Goal: Task Accomplishment & Management: Manage account settings

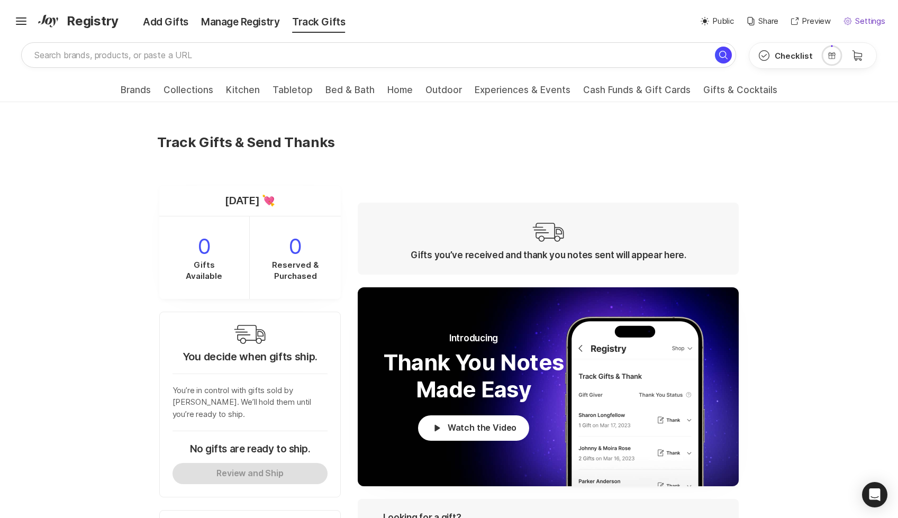
click at [876, 23] on p "Settings" at bounding box center [871, 21] width 30 height 12
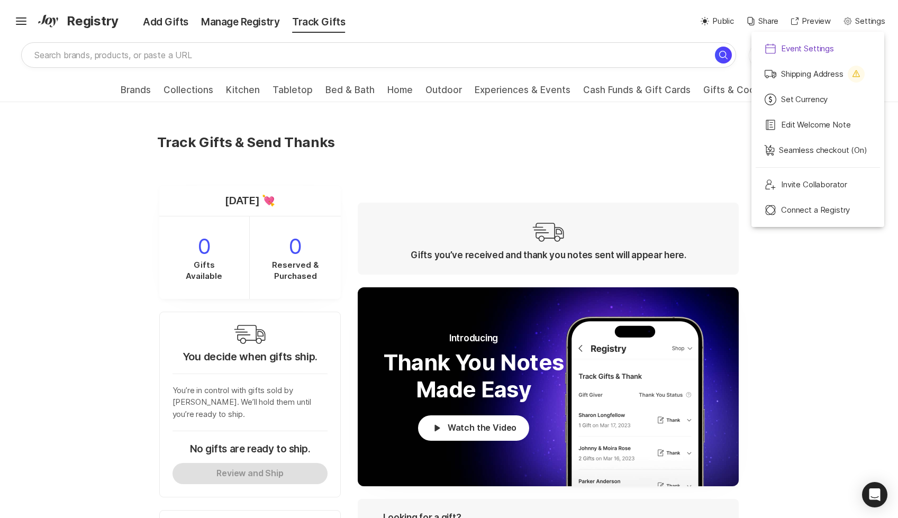
click at [789, 49] on p "Event Settings" at bounding box center [807, 49] width 53 height 12
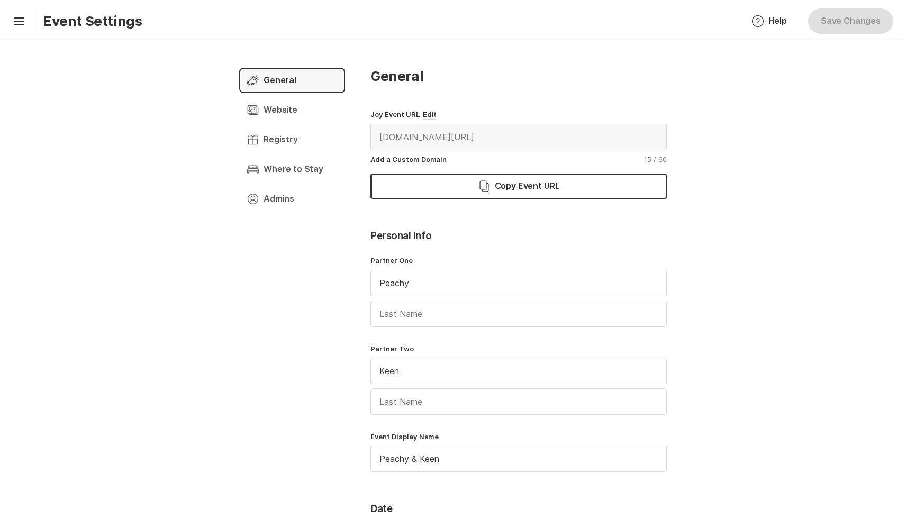
type input "(GMT-04:00) [GEOGRAPHIC_DATA]/[US_STATE]"
click at [298, 198] on div "Profile Admins Chevron Right Square" at bounding box center [292, 198] width 106 height 25
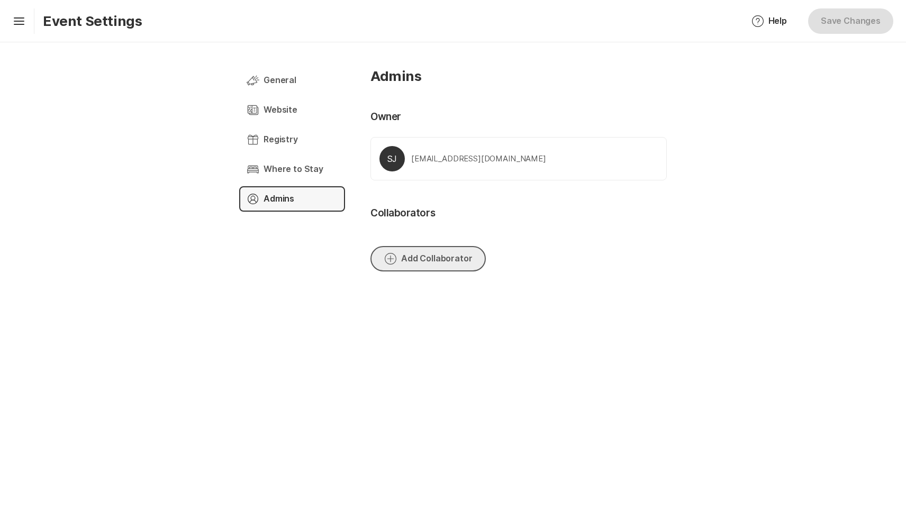
click at [466, 256] on button "Add Circle Add Collaborator" at bounding box center [428, 258] width 115 height 25
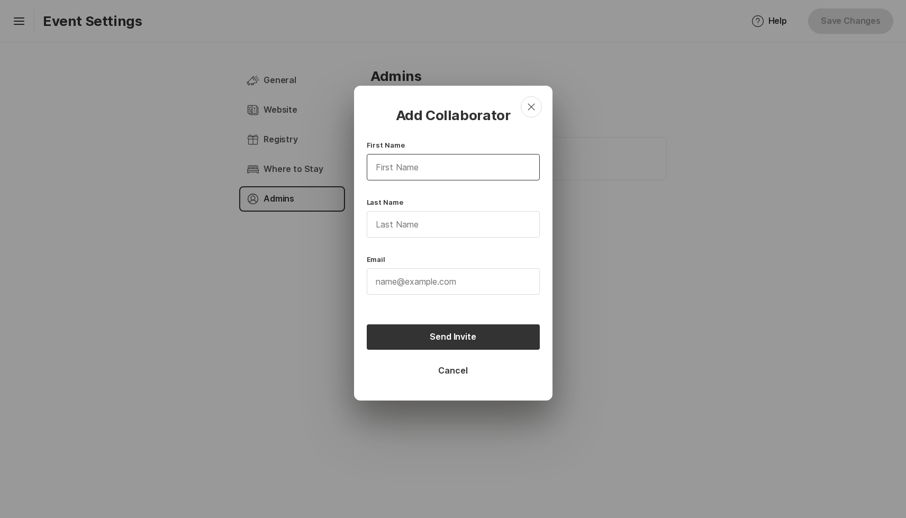
click at [437, 165] on input "First name" at bounding box center [453, 167] width 172 height 25
type input "[PERSON_NAME]"
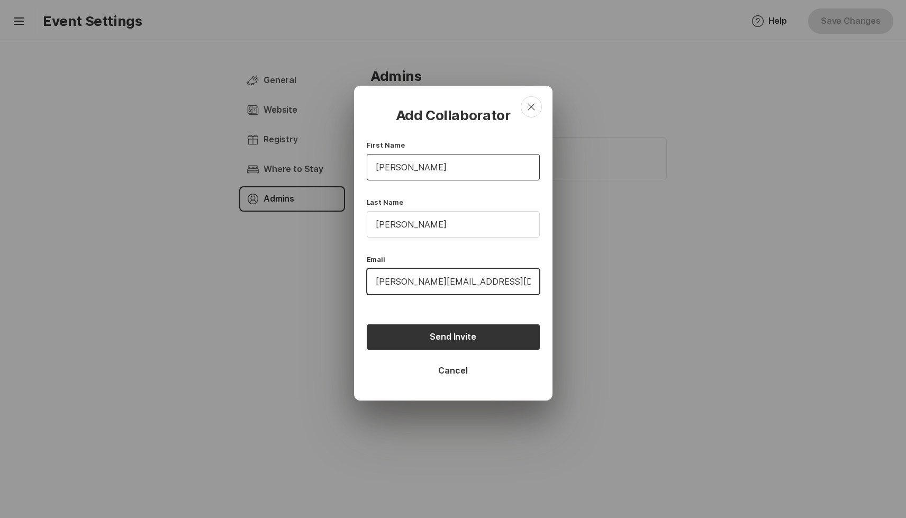
type input "[PERSON_NAME][EMAIL_ADDRESS][DOMAIN_NAME]"
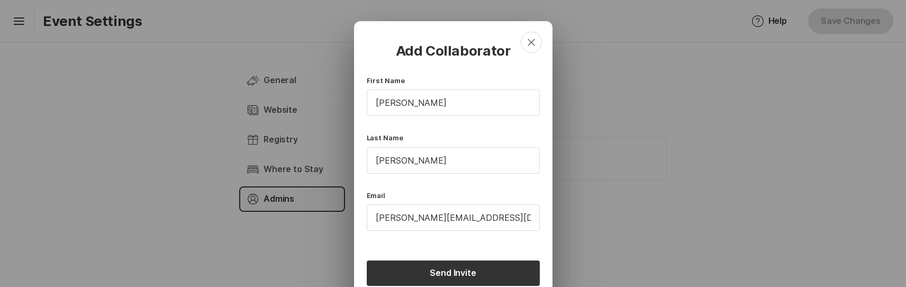
click at [503, 244] on div "Add Collaborator Close First Name [PERSON_NAME] Last Name [PERSON_NAME] Email […" at bounding box center [453, 180] width 173 height 277
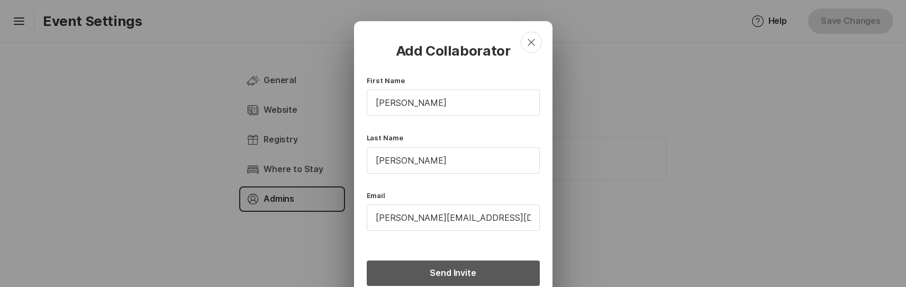
click at [502, 277] on button "Send Invite" at bounding box center [453, 272] width 173 height 25
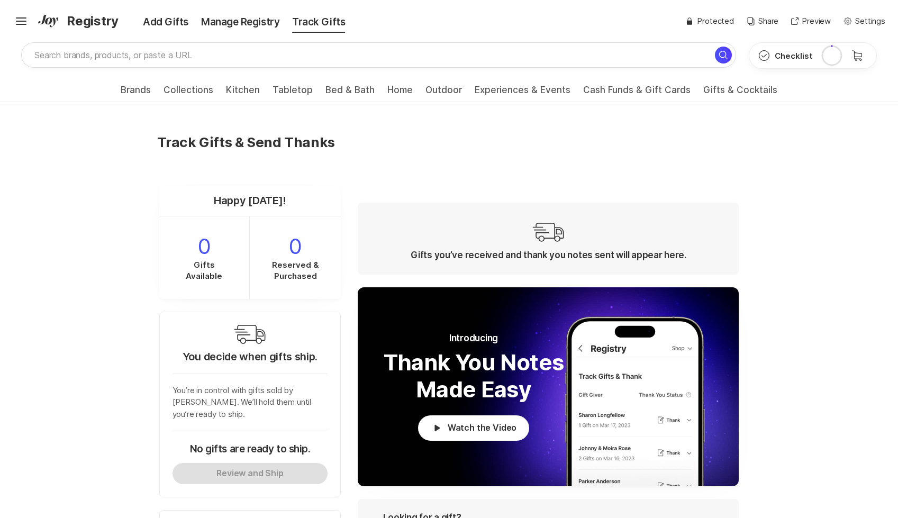
scroll to position [406, 0]
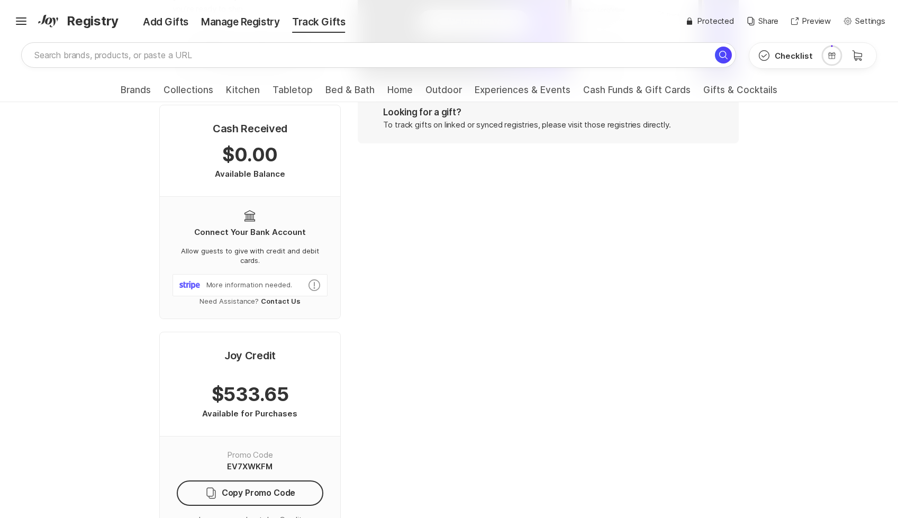
click at [816, 226] on div "Track Gifts & Send Thanks Happy Tuesday! 0 Gifts Available 0 Reserved & Purchas…" at bounding box center [449, 472] width 898 height 1550
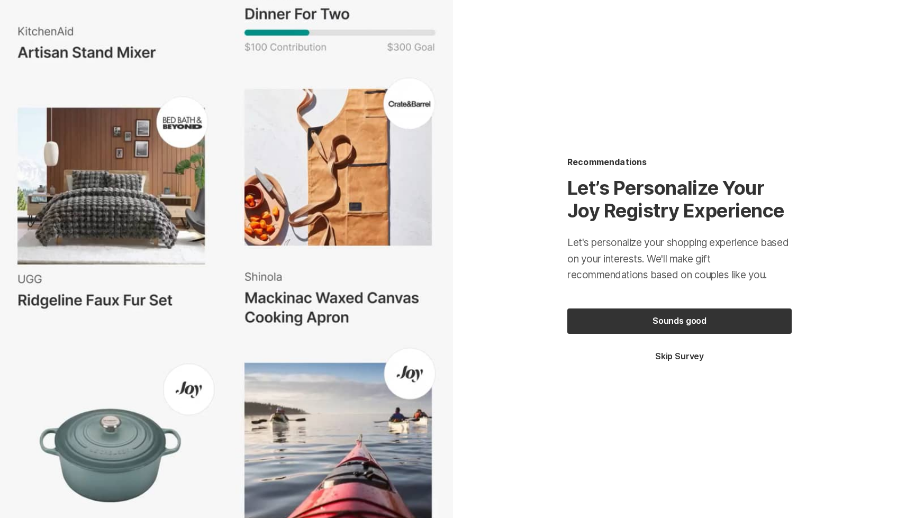
click at [698, 359] on button "Skip Survey" at bounding box center [680, 357] width 224 height 12
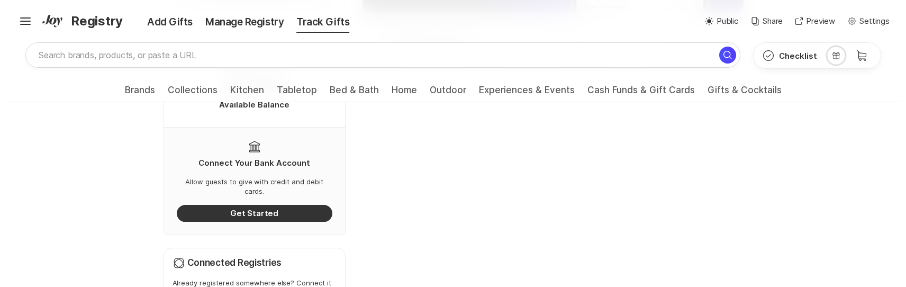
scroll to position [479, 0]
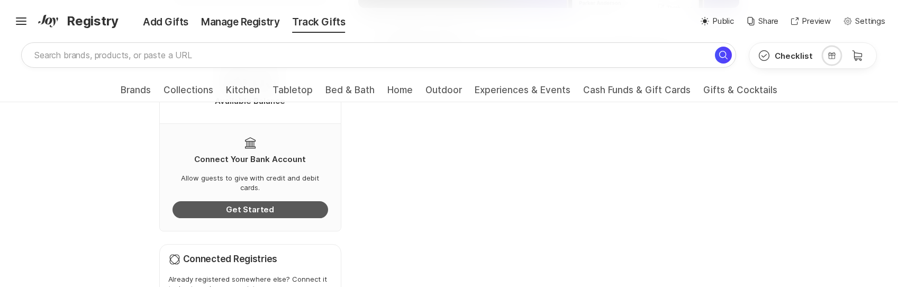
click at [267, 201] on button "Get Started" at bounding box center [251, 209] width 156 height 17
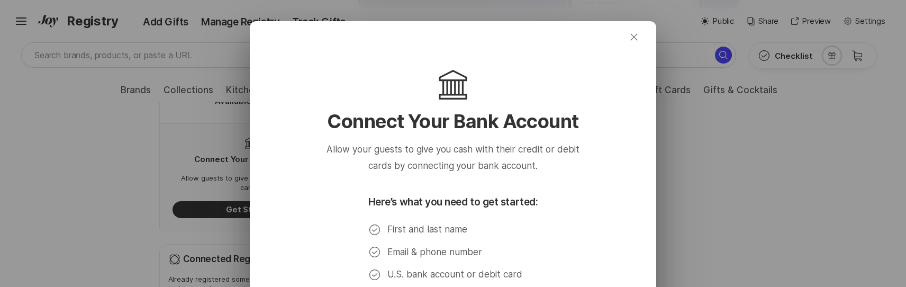
click at [636, 32] on icon "Close" at bounding box center [634, 37] width 13 height 13
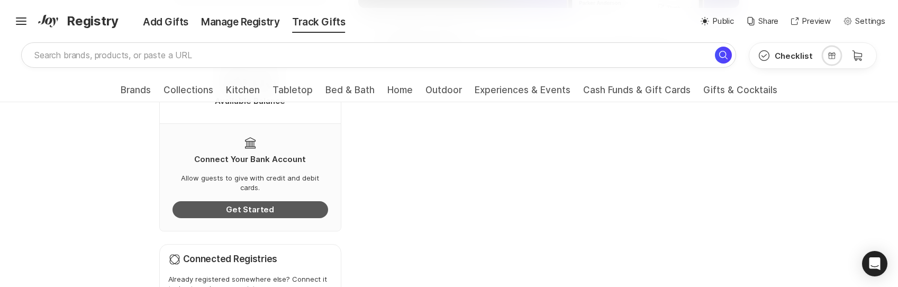
click at [287, 201] on button "Get Started" at bounding box center [251, 209] width 156 height 17
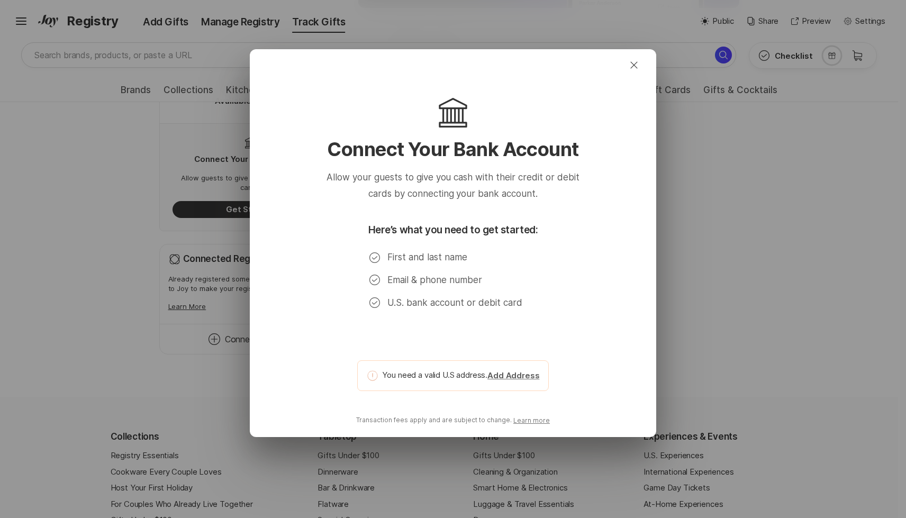
click at [515, 376] on button "Add Address" at bounding box center [514, 376] width 52 height 12
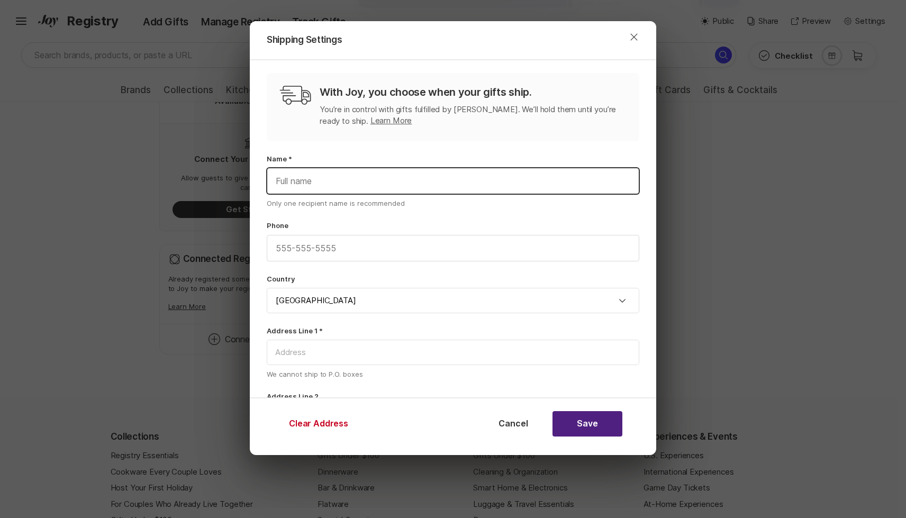
click at [325, 183] on input "text" at bounding box center [453, 180] width 372 height 25
type input "D"
type input "X X"
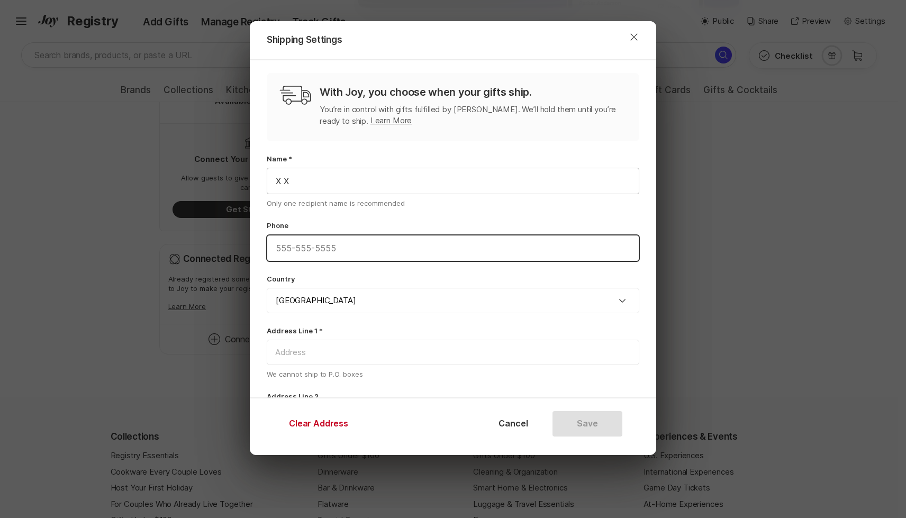
type input "1"
type input "6179765309"
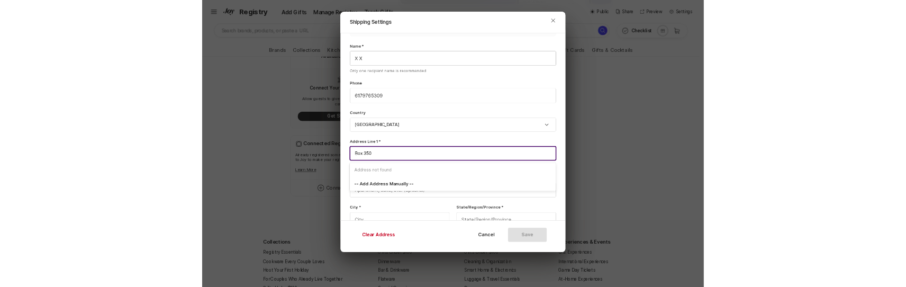
scroll to position [176, 0]
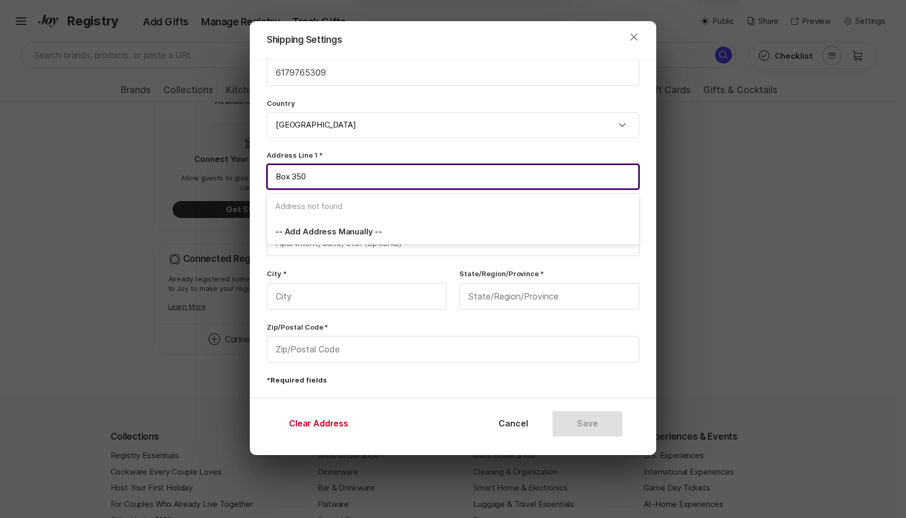
type input "Box 350"
type input "Zoom"
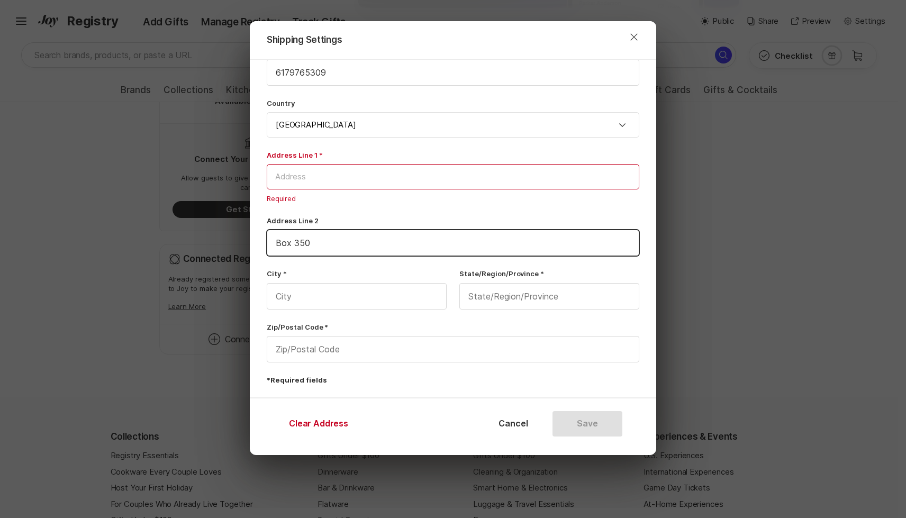
type input "Box 350"
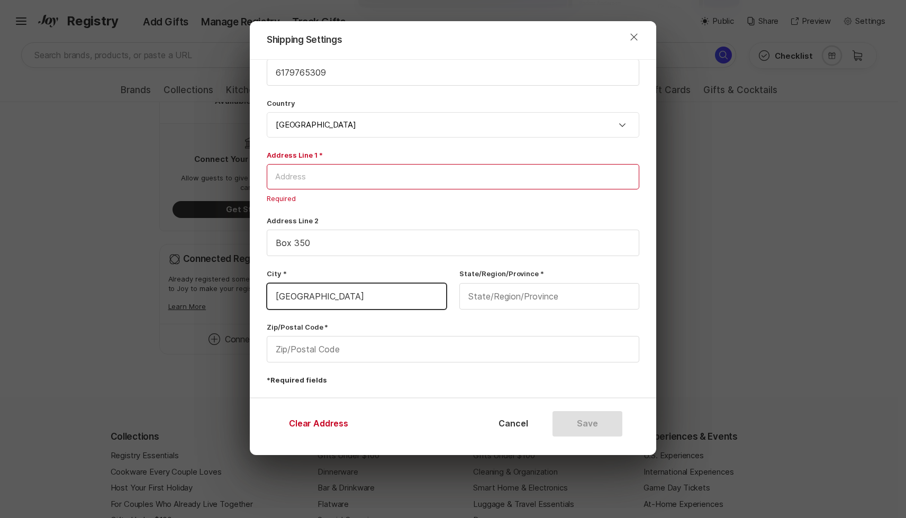
type input "[GEOGRAPHIC_DATA]"
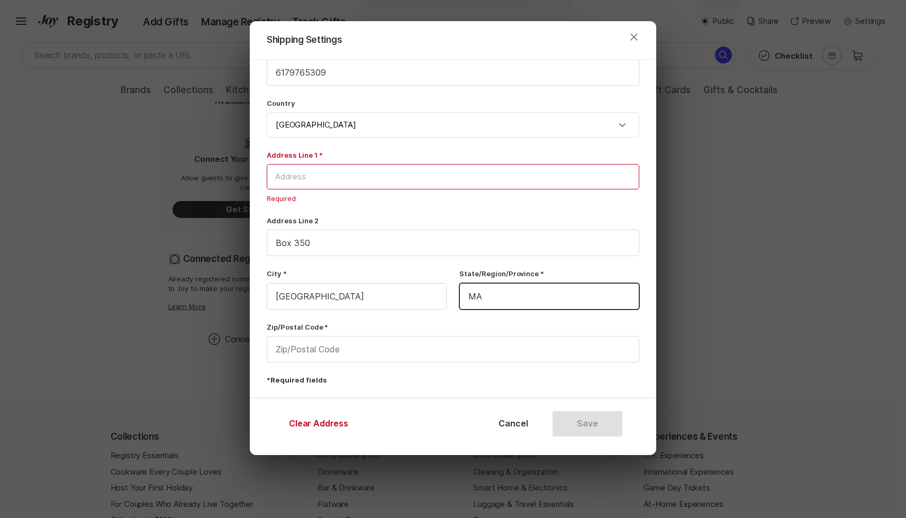
type input "MA"
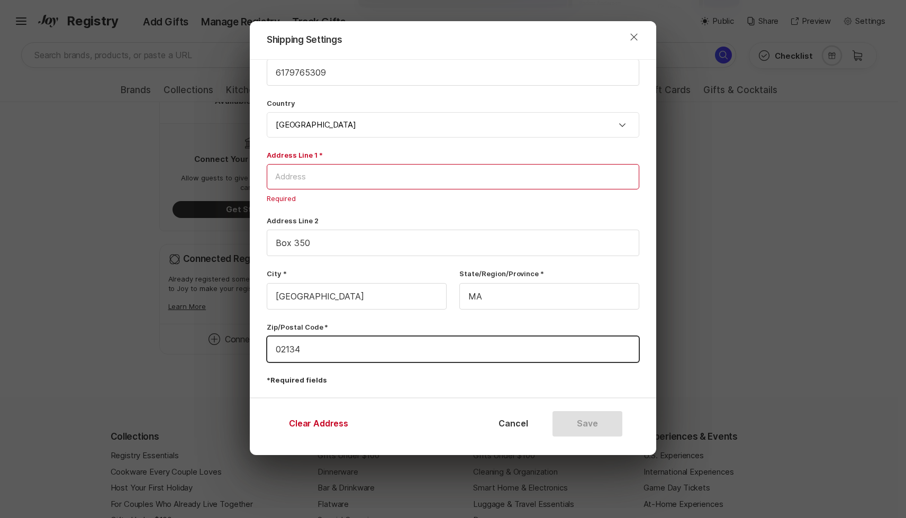
type input "02134"
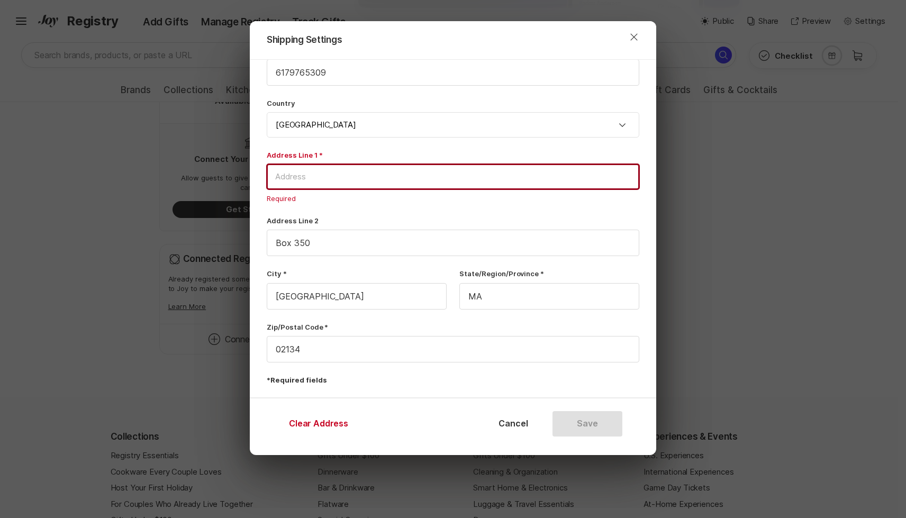
click at [389, 169] on input at bounding box center [453, 176] width 373 height 25
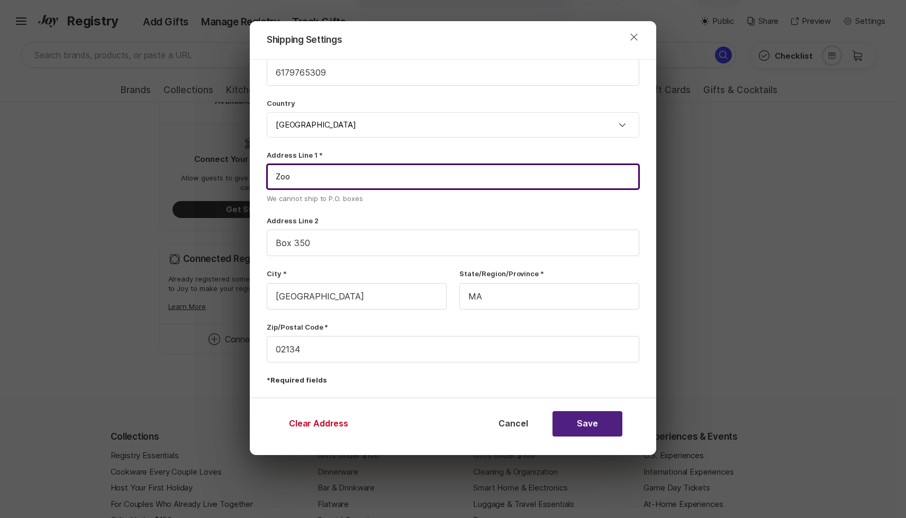
type input "Zoom"
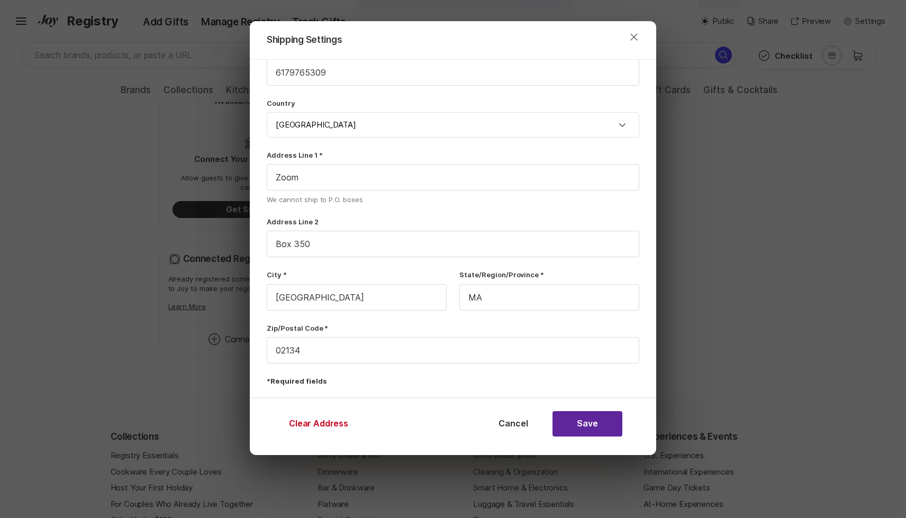
click at [587, 426] on button "Save" at bounding box center [588, 423] width 70 height 25
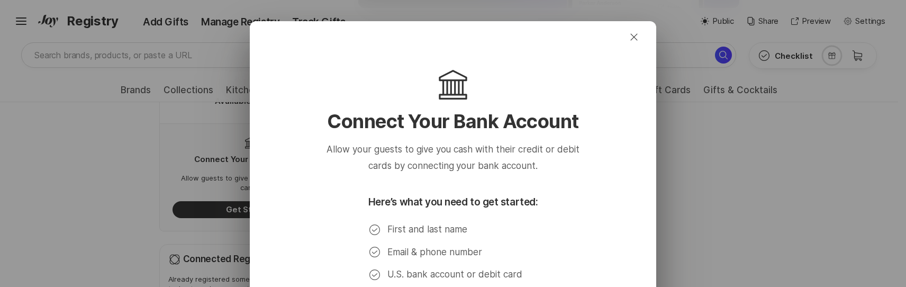
click at [567, 237] on div "Allow your guests to give you cash with their credit or debit cards by connecti…" at bounding box center [453, 213] width 373 height 145
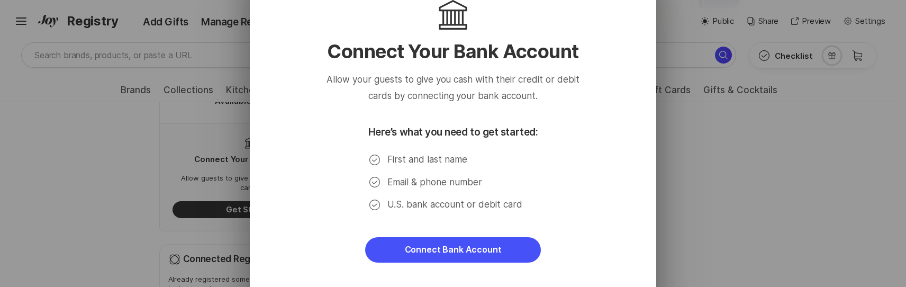
scroll to position [162, 0]
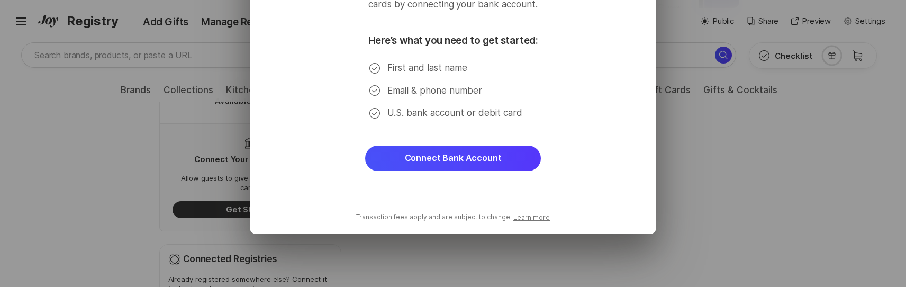
click at [490, 165] on button "Connect Bank Account" at bounding box center [453, 158] width 176 height 25
